Goal: Transaction & Acquisition: Download file/media

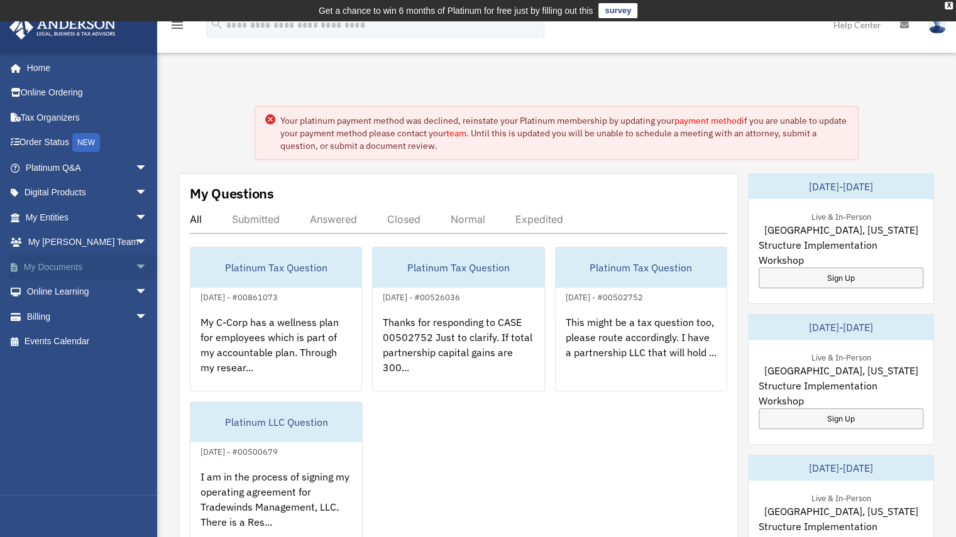
click at [135, 268] on span "arrow_drop_down" at bounding box center [147, 268] width 25 height 26
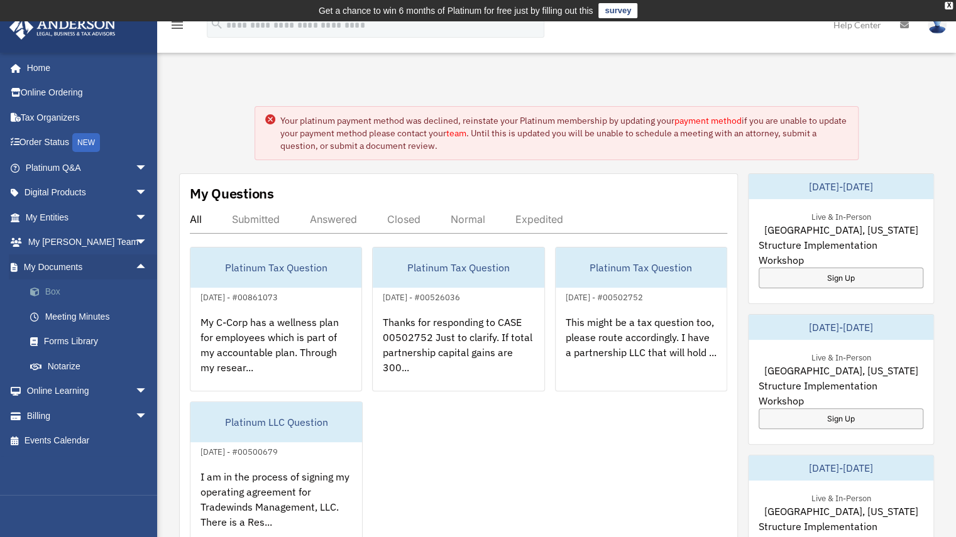
click at [89, 294] on link "Box" at bounding box center [92, 292] width 149 height 25
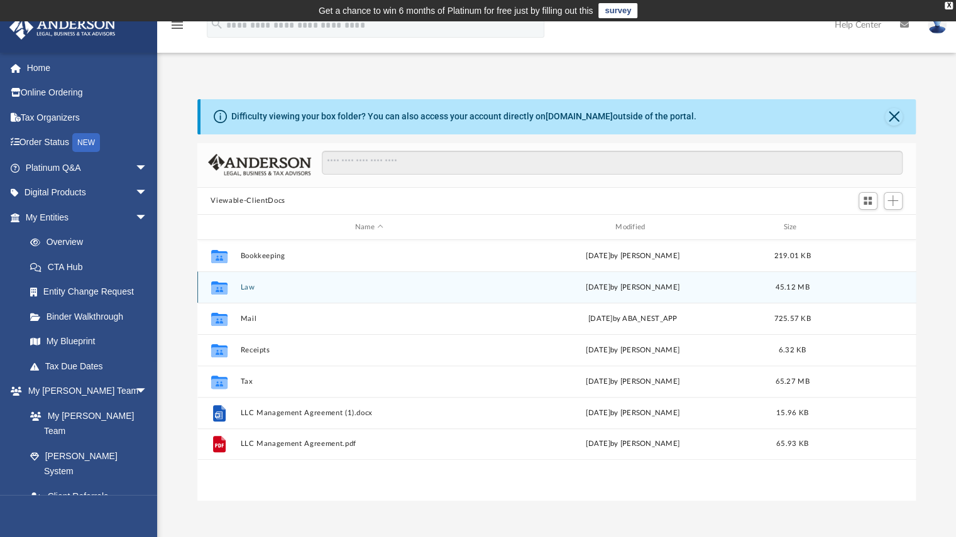
scroll to position [276, 709]
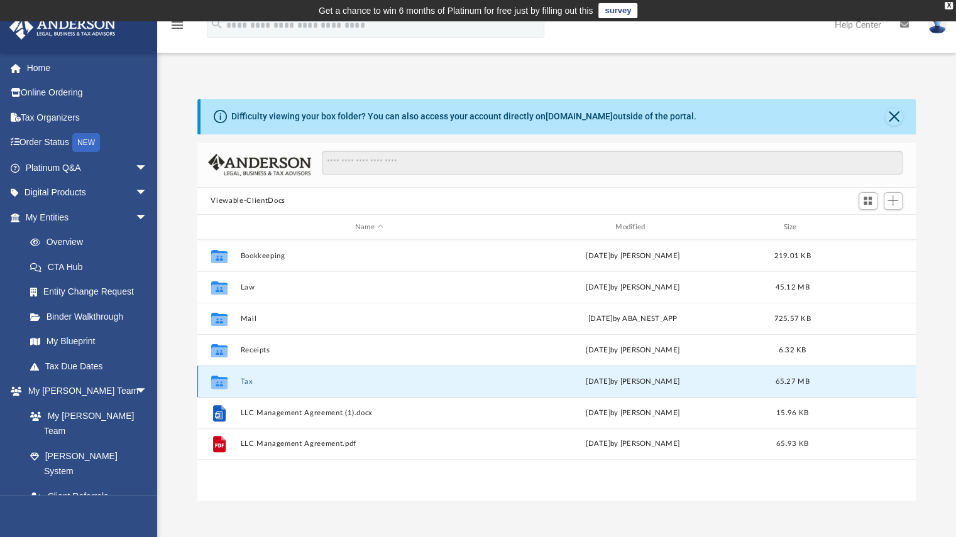
click at [245, 383] on button "Tax" at bounding box center [369, 382] width 258 height 8
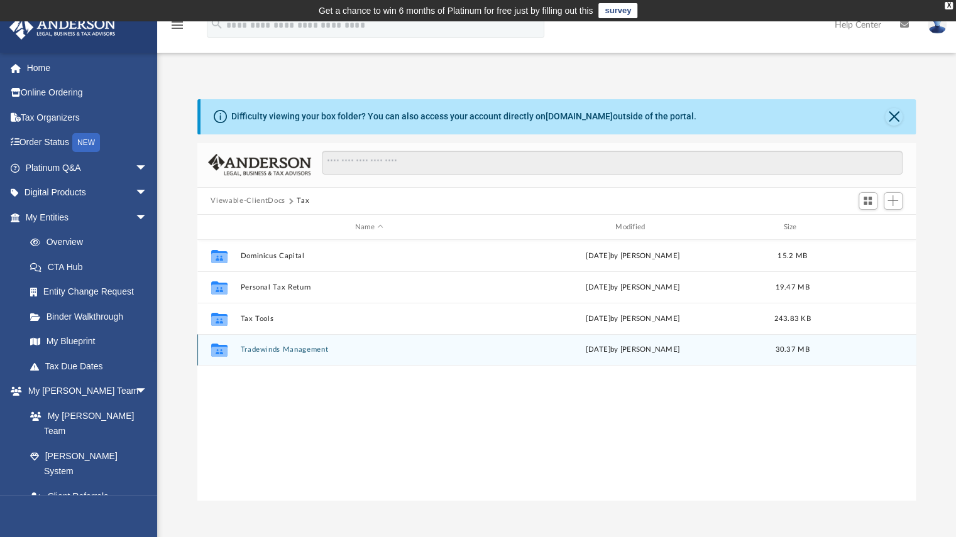
click at [275, 351] on button "Tradewinds Management" at bounding box center [369, 350] width 258 height 8
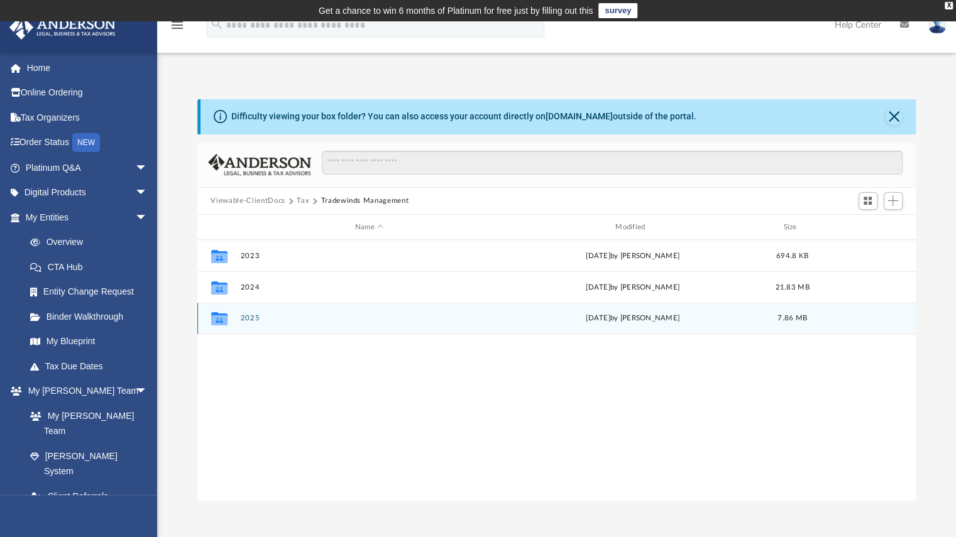
click at [251, 324] on div "Collaborated Folder 2025 [DATE] by [PERSON_NAME] 7.86 MB" at bounding box center [556, 318] width 719 height 31
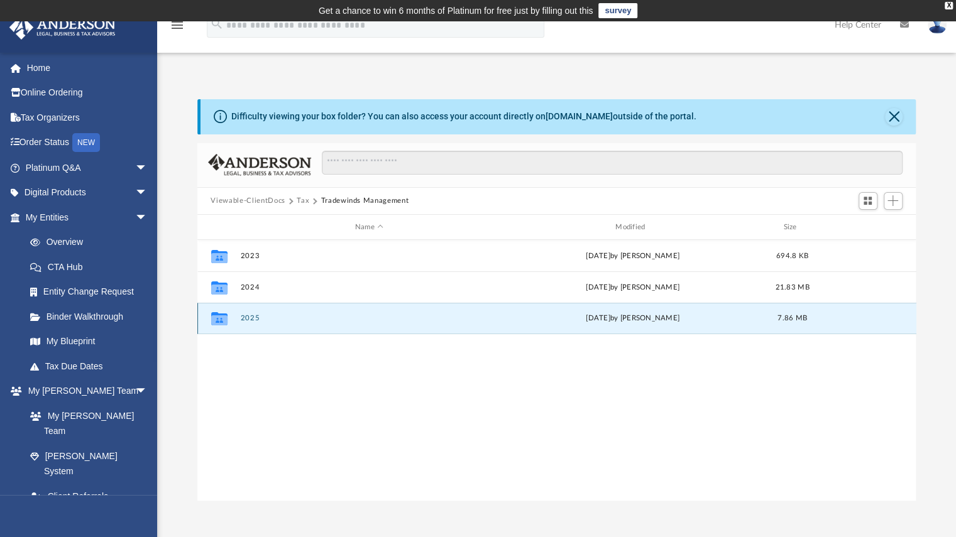
click at [244, 317] on button "2025" at bounding box center [369, 319] width 258 height 8
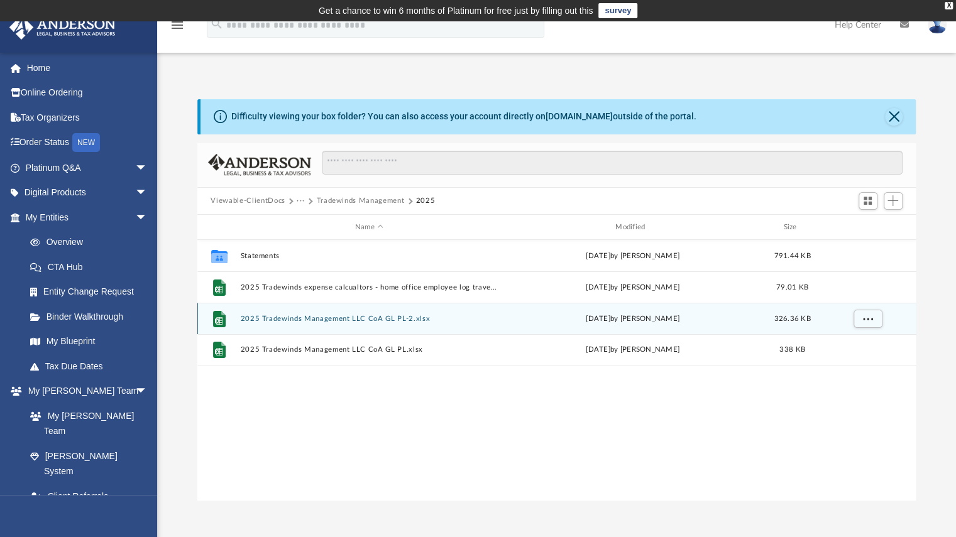
click at [320, 320] on button "2025 Tradewinds Management LLC CoA GL PL-2.xlsx" at bounding box center [369, 319] width 258 height 8
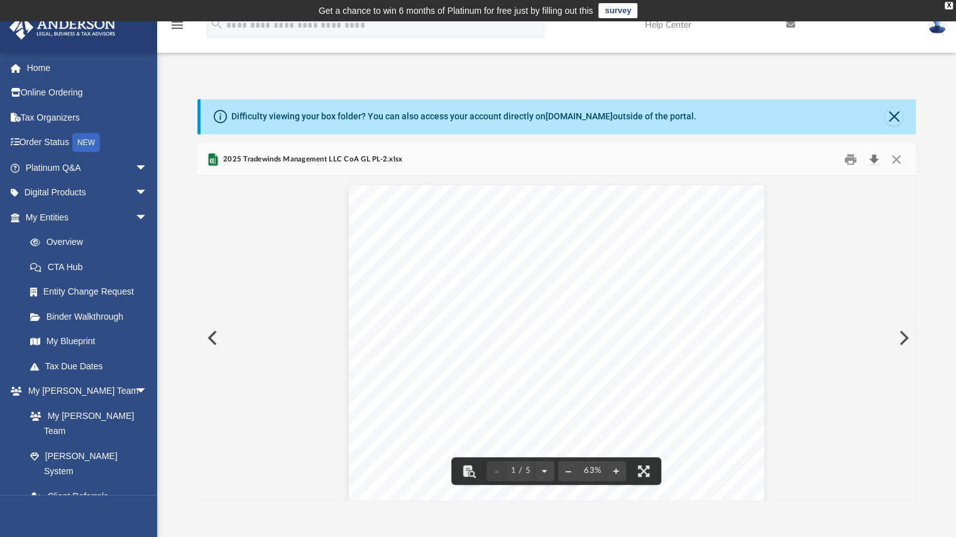
click at [873, 159] on button "Download" at bounding box center [874, 159] width 23 height 19
click at [897, 159] on button "Close" at bounding box center [896, 159] width 23 height 19
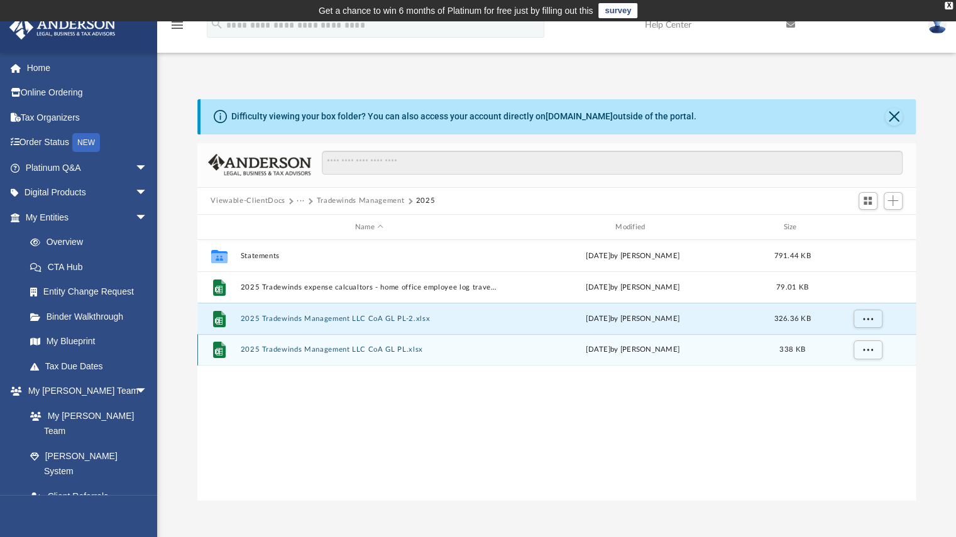
click at [264, 350] on button "2025 Tradewinds Management LLC CoA GL PL.xlsx" at bounding box center [369, 350] width 258 height 8
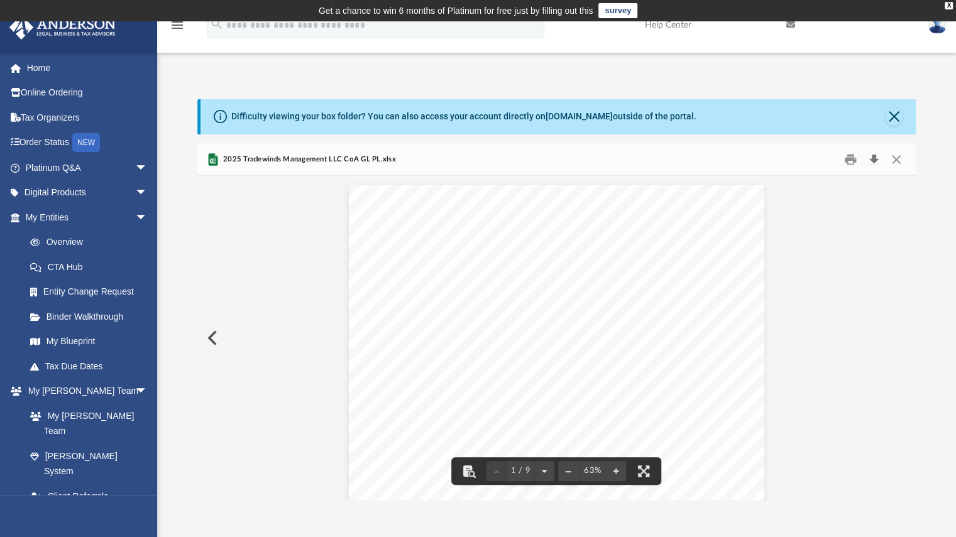
click at [874, 159] on button "Download" at bounding box center [874, 159] width 23 height 19
